Goal: Check status: Check status

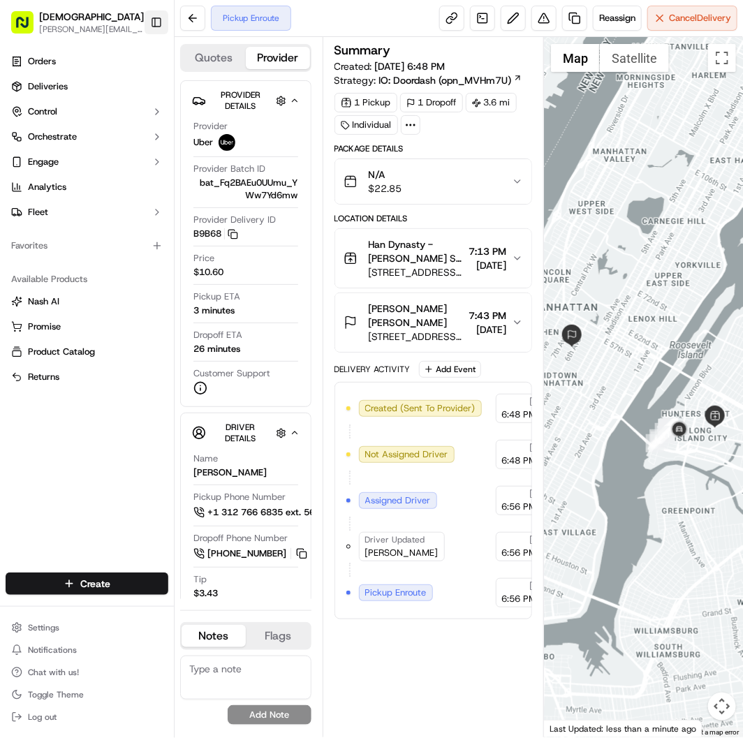
click at [154, 13] on button "Toggle Sidebar" at bounding box center [157, 22] width 24 height 24
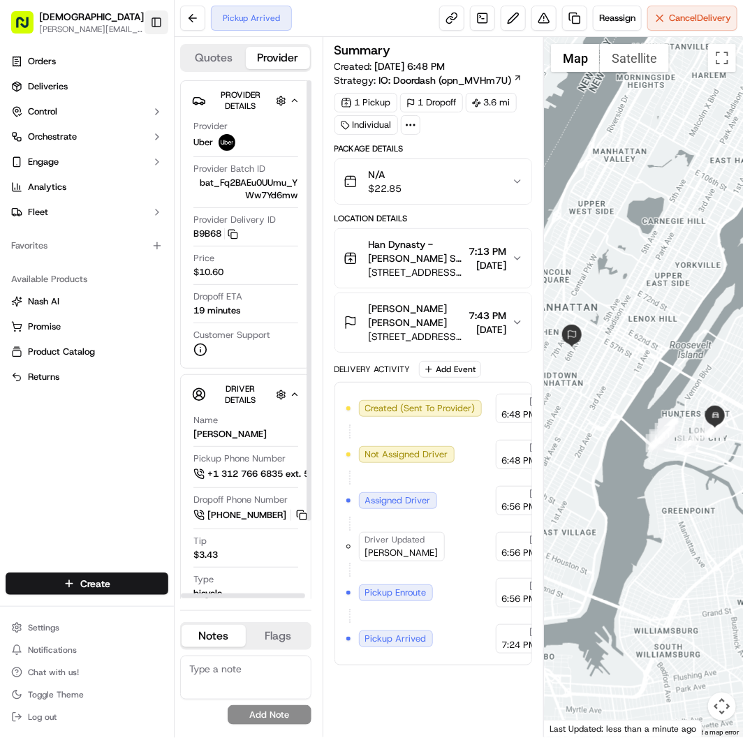
click at [154, 29] on button "Toggle Sidebar" at bounding box center [157, 22] width 24 height 24
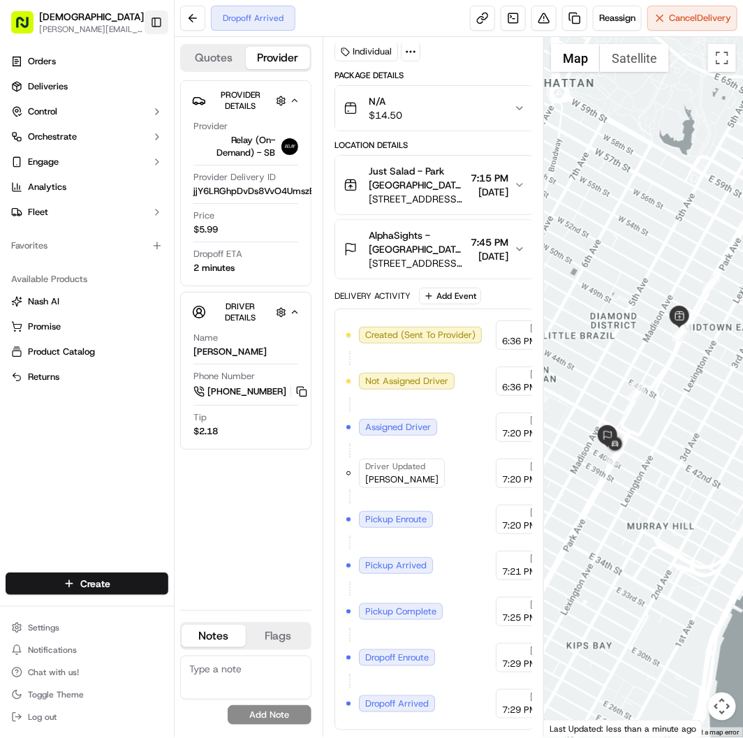
click at [151, 22] on button "Toggle Sidebar" at bounding box center [157, 22] width 24 height 24
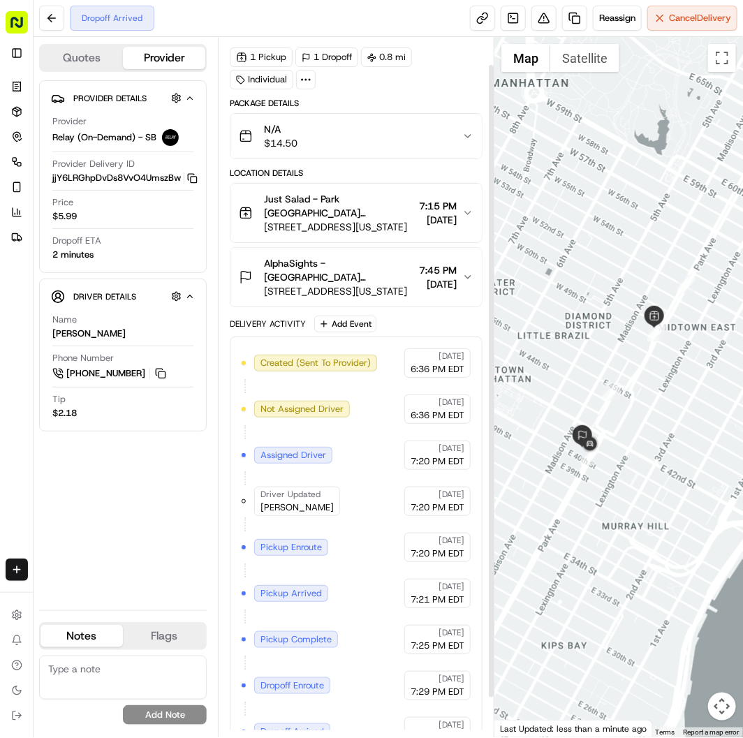
scroll to position [75, 0]
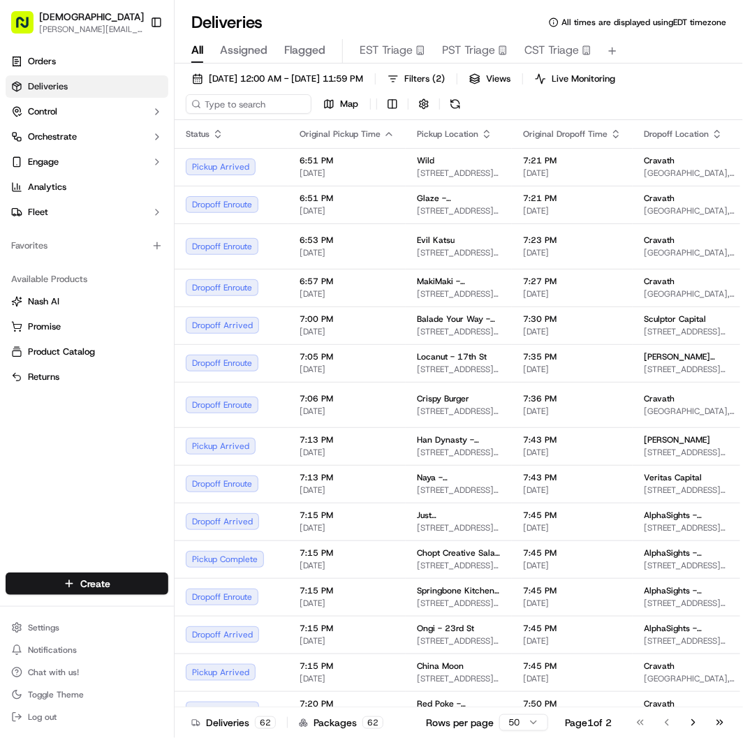
click at [161, 22] on button "Toggle Sidebar" at bounding box center [157, 22] width 24 height 24
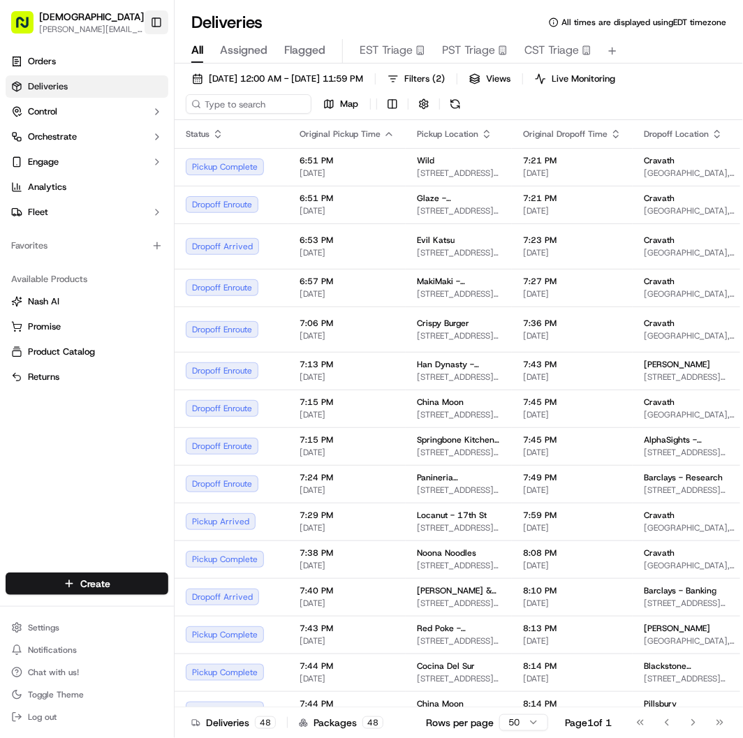
click at [161, 26] on button "Toggle Sidebar" at bounding box center [157, 22] width 24 height 24
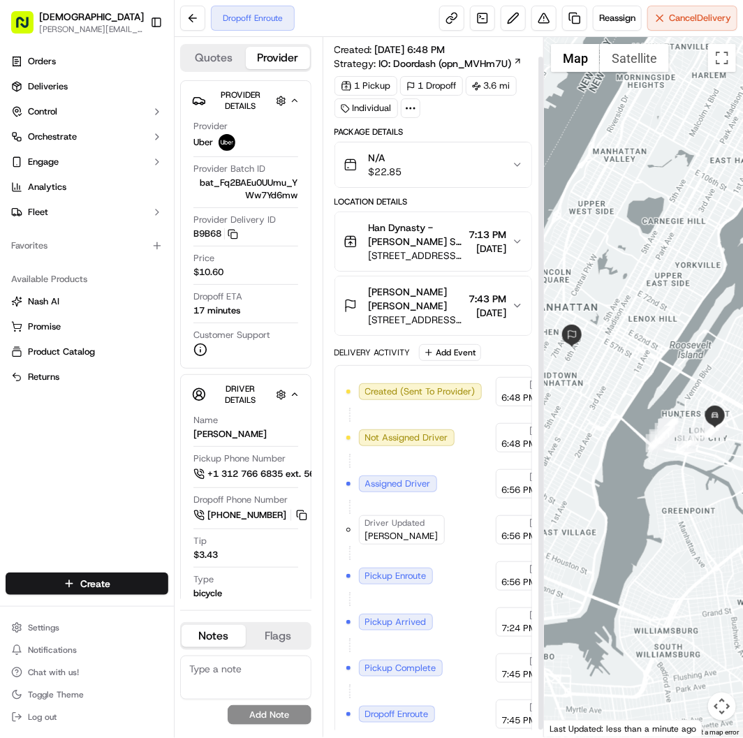
scroll to position [29, 0]
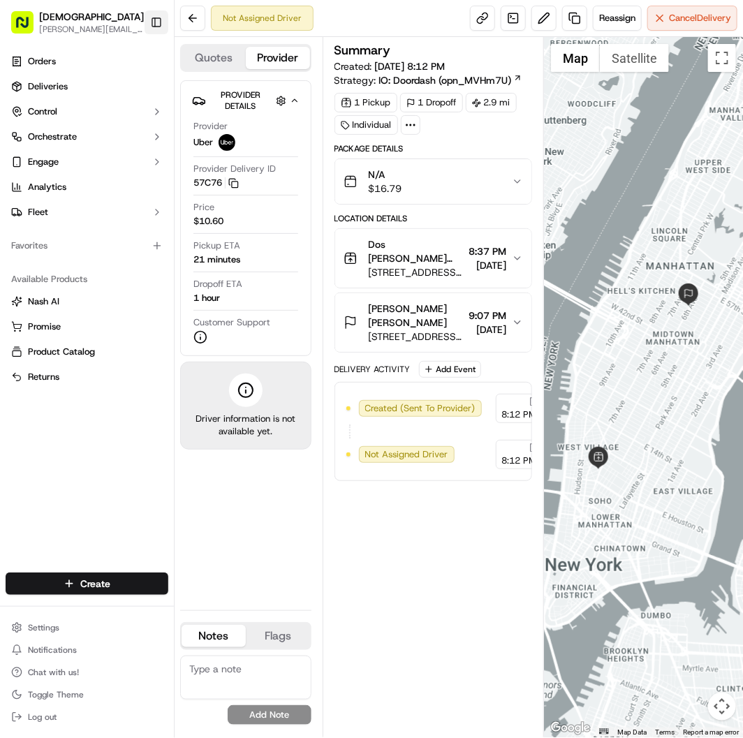
click at [157, 21] on button "Toggle Sidebar" at bounding box center [157, 22] width 24 height 24
